Goal: Task Accomplishment & Management: Manage account settings

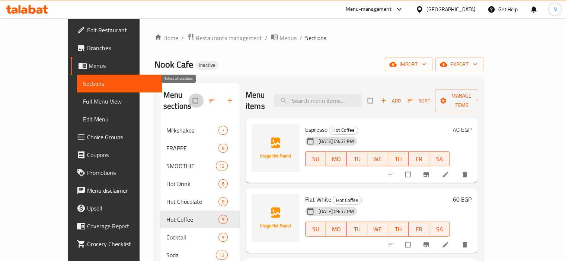
click at [188, 99] on input "checkbox" at bounding box center [196, 101] width 16 height 14
checkbox input "true"
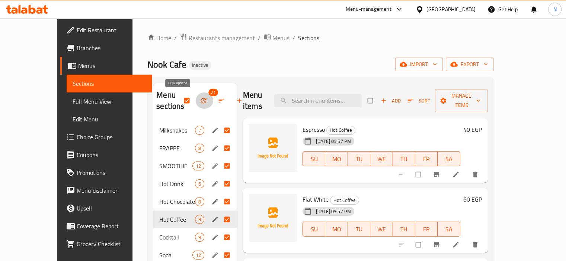
click at [201, 101] on icon "button" at bounding box center [204, 101] width 6 height 6
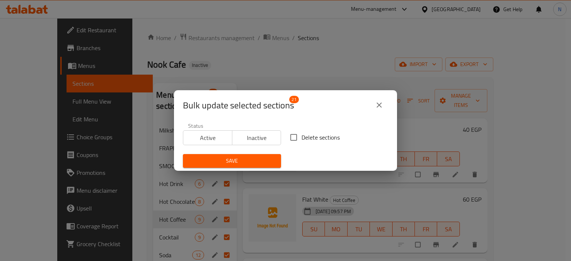
click at [302, 142] on span "Delete sections" at bounding box center [321, 137] width 38 height 9
click at [299, 142] on input "Delete sections" at bounding box center [294, 138] width 16 height 16
checkbox input "true"
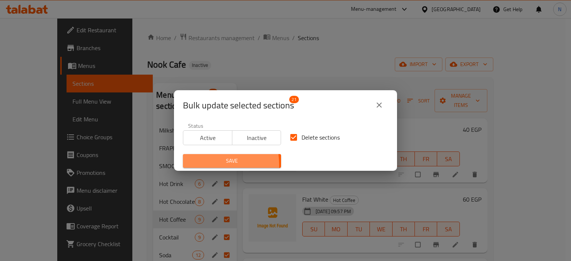
click at [197, 165] on span "Save" at bounding box center [232, 161] width 86 height 9
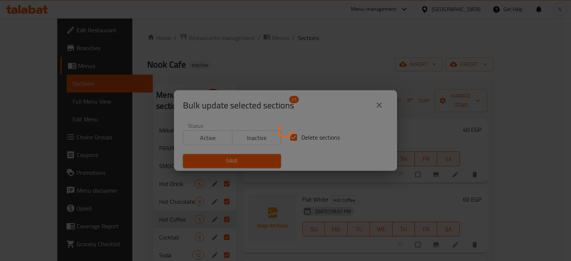
checkbox input "false"
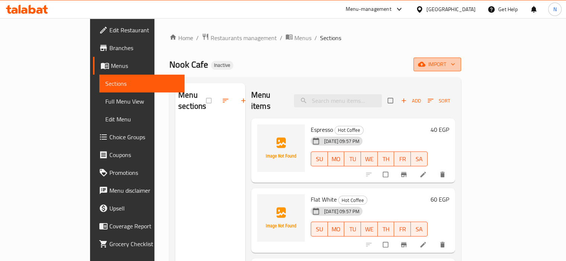
click at [455, 62] on span "import" at bounding box center [437, 64] width 36 height 9
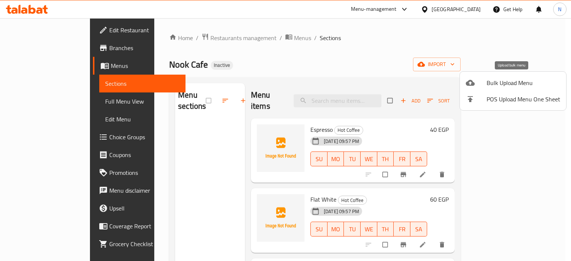
click at [485, 83] on div at bounding box center [476, 82] width 21 height 9
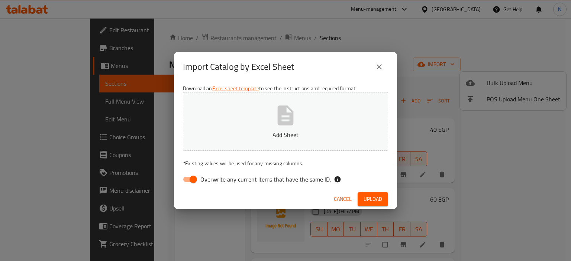
click at [256, 125] on button "Add Sheet" at bounding box center [285, 121] width 205 height 59
click at [190, 181] on input "Overwrite any current items that have the same ID." at bounding box center [193, 180] width 42 height 14
checkbox input "false"
click at [384, 200] on button "Upload" at bounding box center [373, 200] width 30 height 14
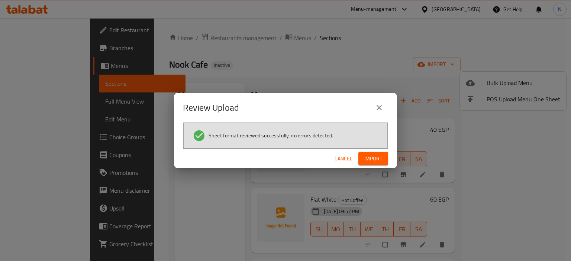
click at [374, 161] on span "Import" at bounding box center [373, 158] width 18 height 9
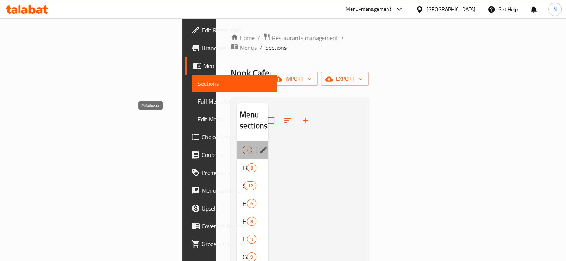
click at [242, 146] on span "Milkshakes" at bounding box center [242, 150] width 0 height 9
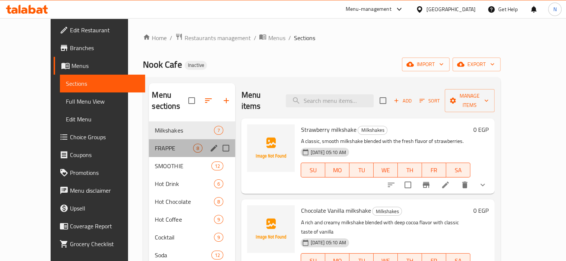
click at [181, 139] on div "FRAPPE 8" at bounding box center [192, 148] width 86 height 18
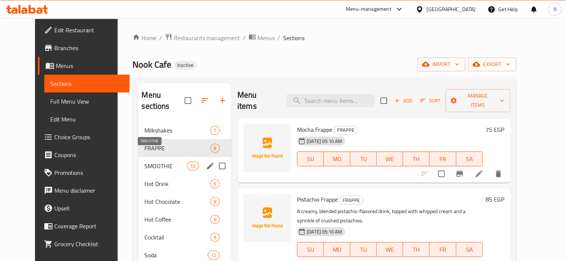
click at [168, 162] on span "SMOOTHIE" at bounding box center [165, 166] width 42 height 9
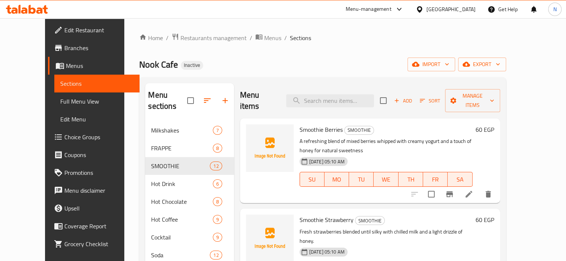
click at [60, 100] on span "Full Menu View" at bounding box center [96, 101] width 73 height 9
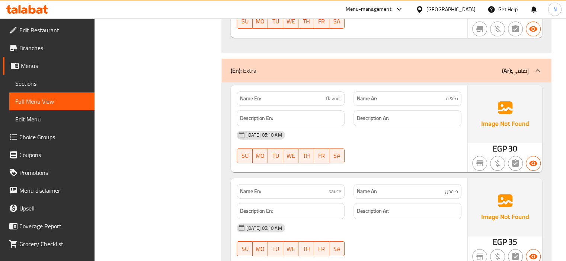
scroll to position [16943, 0]
